Goal: Task Accomplishment & Management: Use online tool/utility

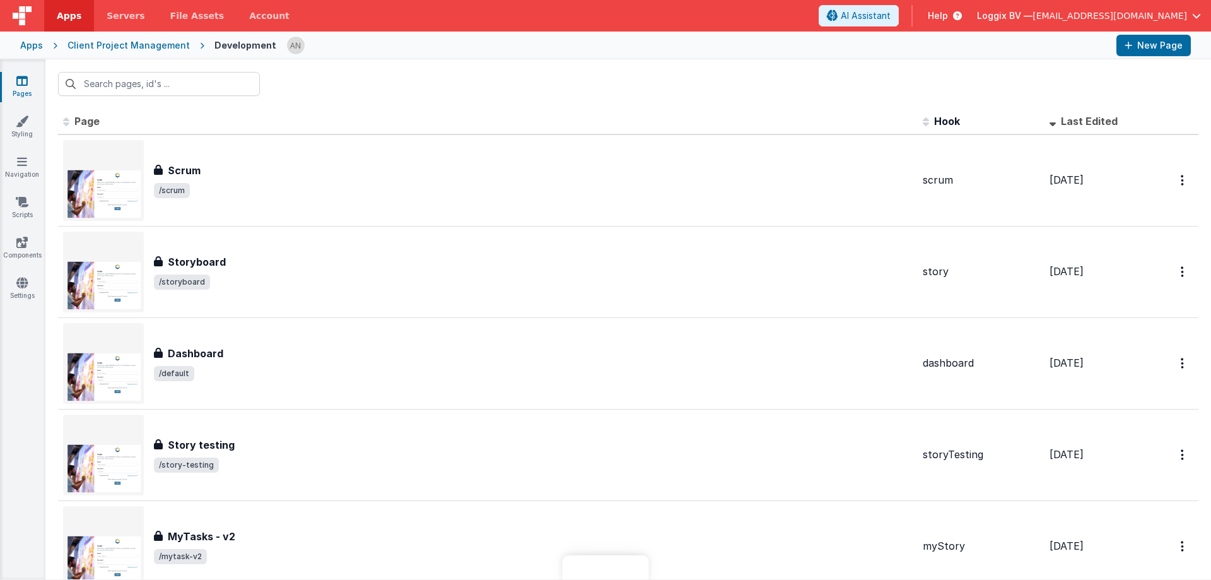
click at [31, 116] on link "Styling" at bounding box center [21, 127] width 45 height 25
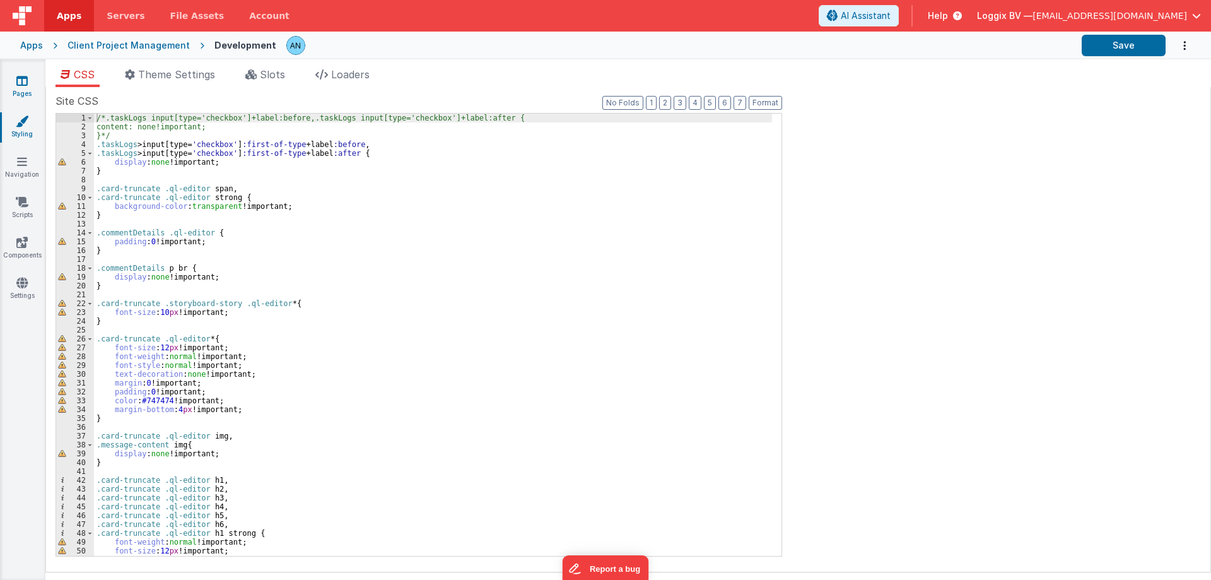
click at [28, 91] on link "Pages" at bounding box center [21, 86] width 45 height 25
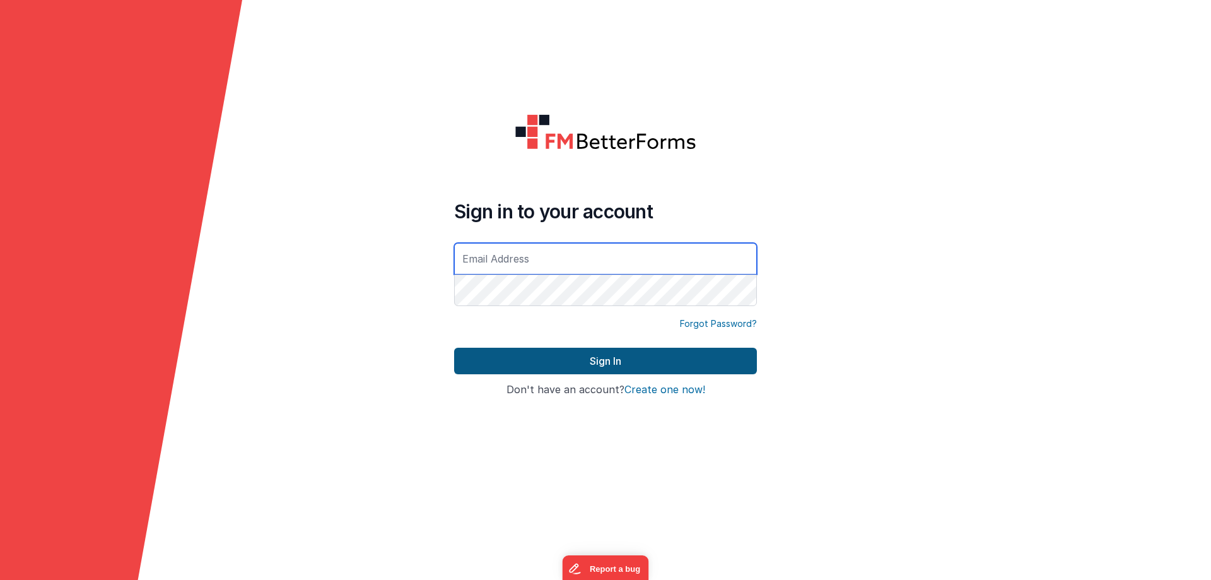
type input "[EMAIL_ADDRESS][DOMAIN_NAME]"
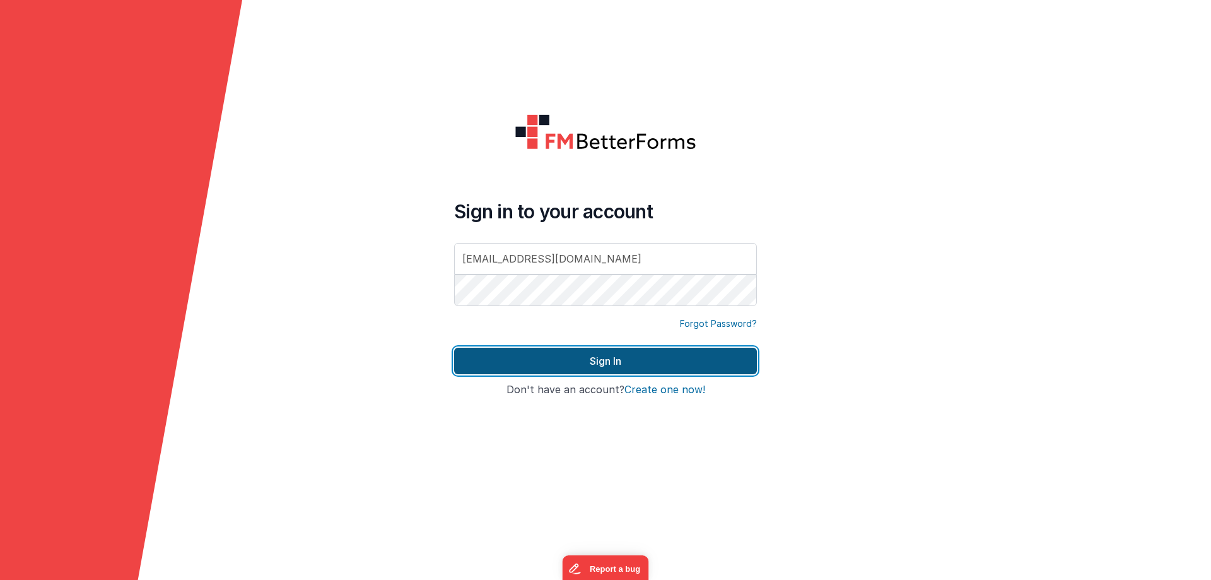
click at [624, 369] on button "Sign In" at bounding box center [605, 361] width 303 height 26
